Goal: Transaction & Acquisition: Register for event/course

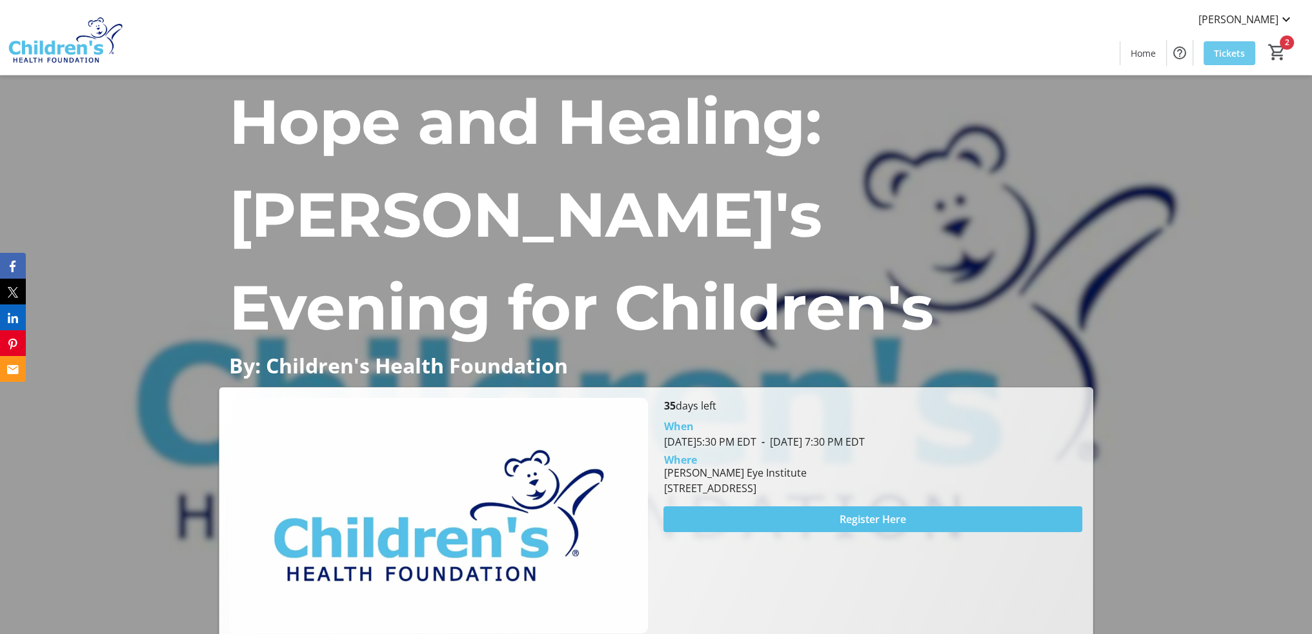
click at [1234, 55] on span "Tickets" at bounding box center [1229, 53] width 31 height 14
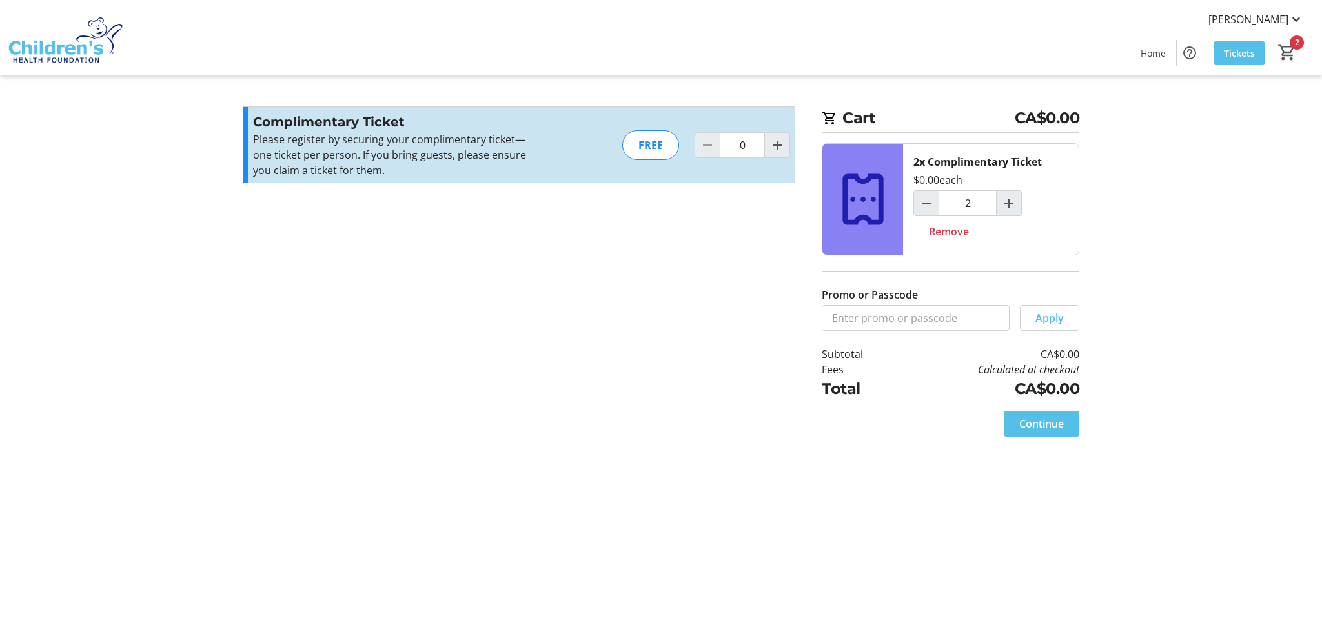
type input "2"
